Goal: Use online tool/utility: Use online tool/utility

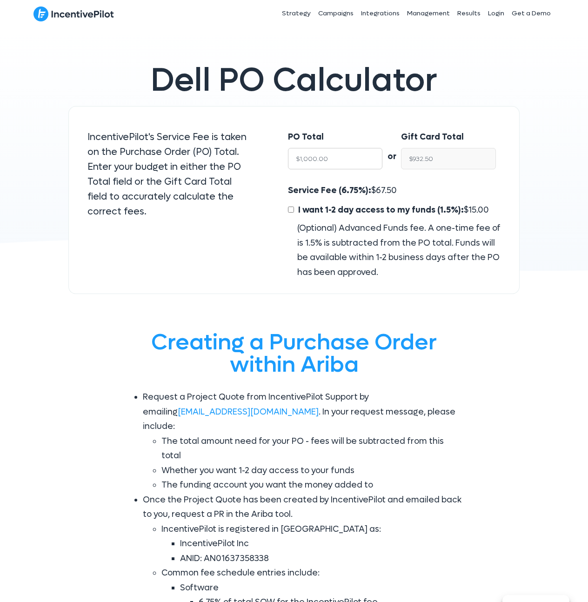
click at [351, 165] on input "$1,000.00" at bounding box center [335, 158] width 95 height 21
type input "$5"
type input "$4.66"
type input "$50"
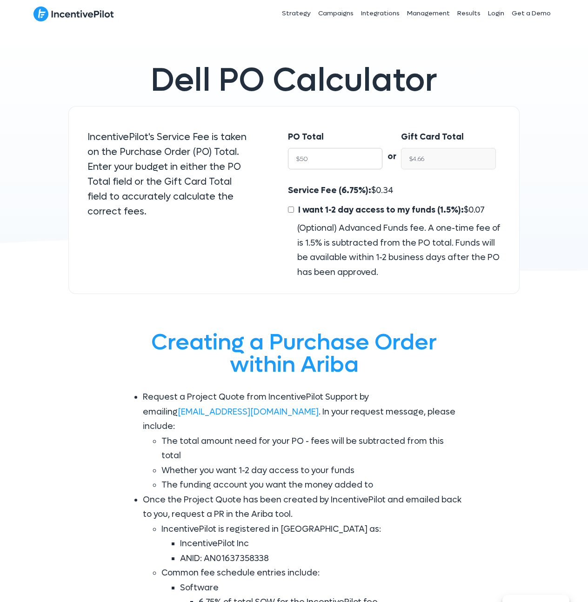
type input "$46.62"
type input "$500"
type input "$466.25"
type input "$5000"
type input "$4,662.50"
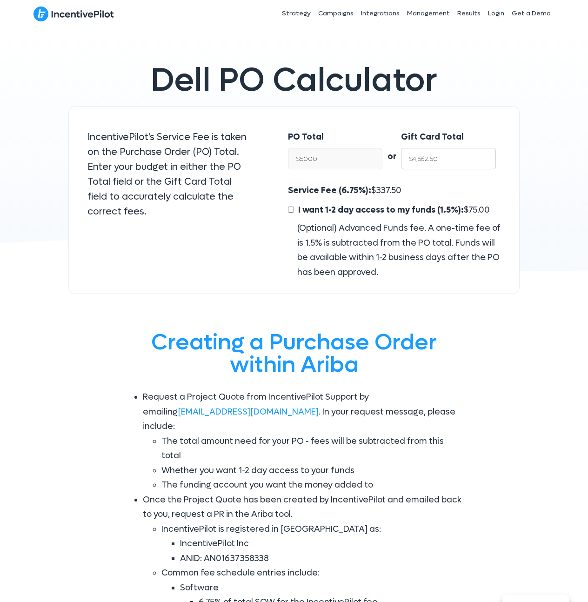
click at [444, 162] on input "$4,662.50" at bounding box center [448, 158] width 95 height 21
type input "$5,000.00"
click at [427, 169] on div "Gift Card Total $4,662.50" at bounding box center [448, 152] width 95 height 45
click at [446, 158] on input "$4,662.50" at bounding box center [448, 158] width 95 height 21
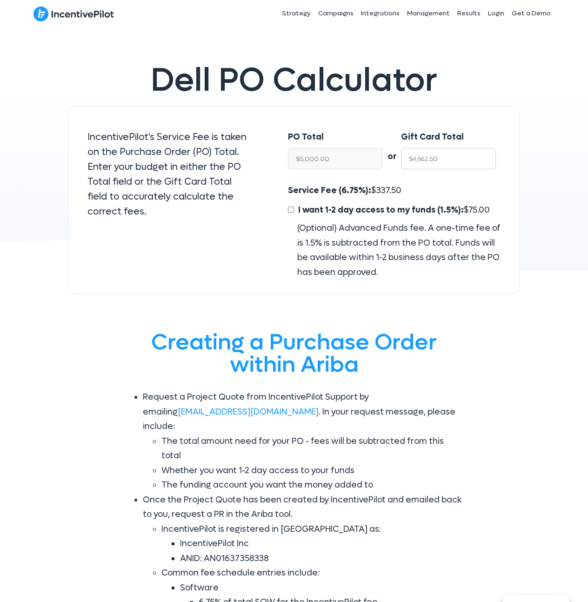
click at [446, 158] on input "$4,662.50" at bounding box center [448, 158] width 95 height 21
type input "$5"
type input "$5.36"
type input "$50"
type input "$53.62"
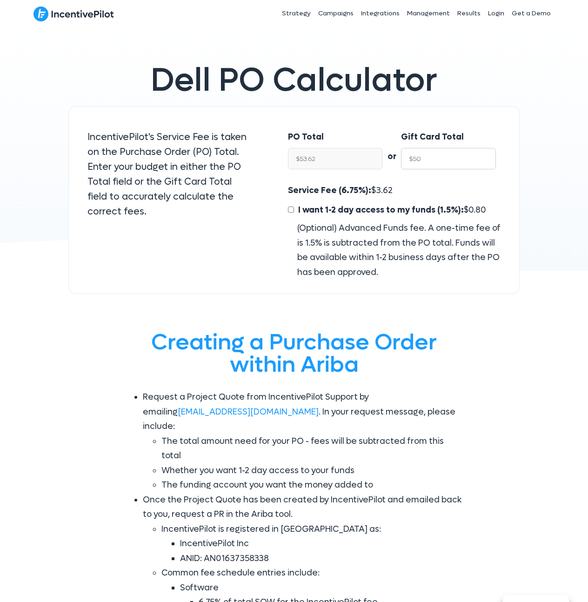
type input "$500"
type input "$536.19"
type input "$5000"
type input "$5,361.93"
click at [419, 158] on input "$5000" at bounding box center [448, 158] width 95 height 21
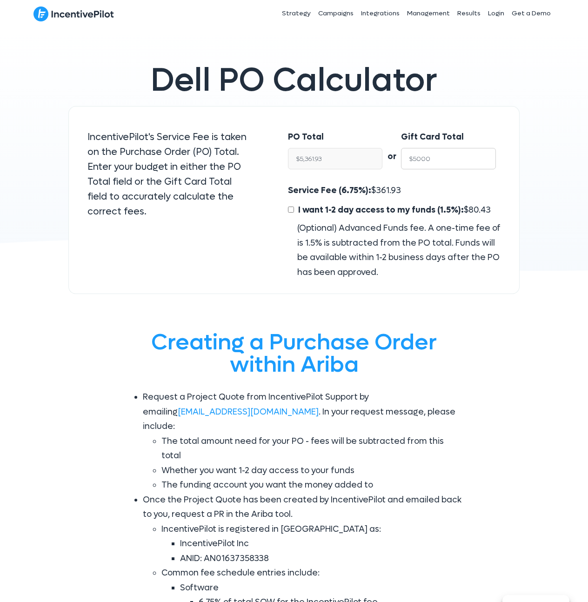
click at [419, 158] on input "$5000" at bounding box center [448, 158] width 95 height 21
type input "$5000"
click at [384, 189] on span "361.93" at bounding box center [388, 190] width 25 height 11
copy span "361.93"
